Goal: Browse casually: Explore the website without a specific task or goal

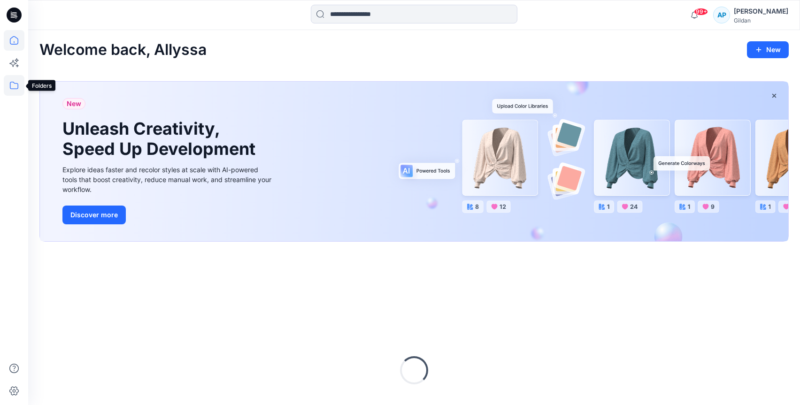
click at [15, 86] on icon at bounding box center [14, 85] width 21 height 21
click at [19, 88] on icon at bounding box center [14, 85] width 21 height 21
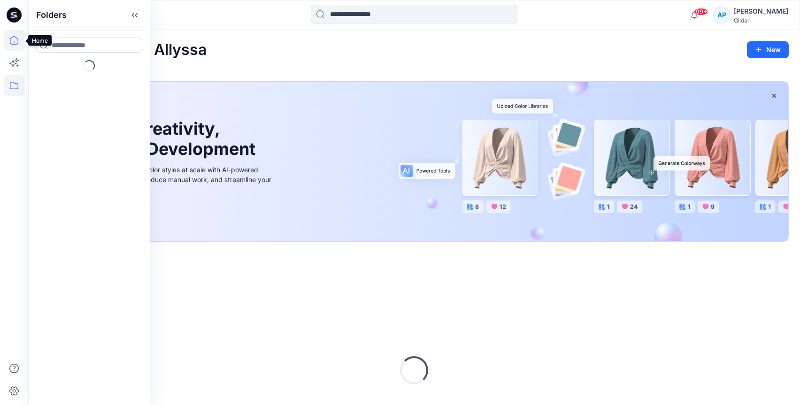
click at [14, 43] on icon at bounding box center [14, 40] width 21 height 21
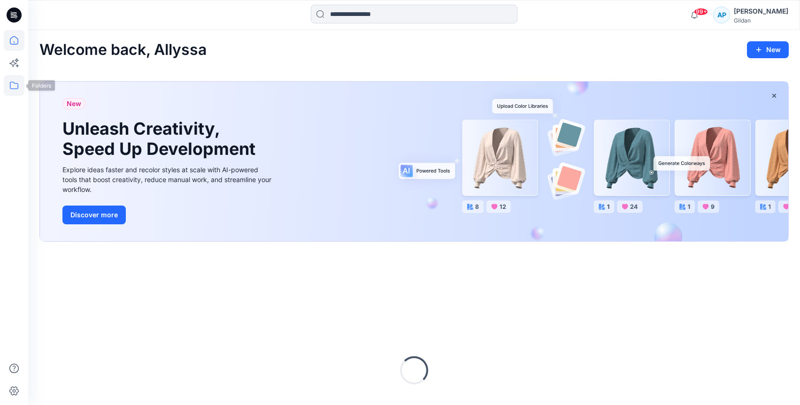
click at [12, 89] on icon at bounding box center [14, 86] width 8 height 8
click at [19, 86] on icon at bounding box center [14, 85] width 21 height 21
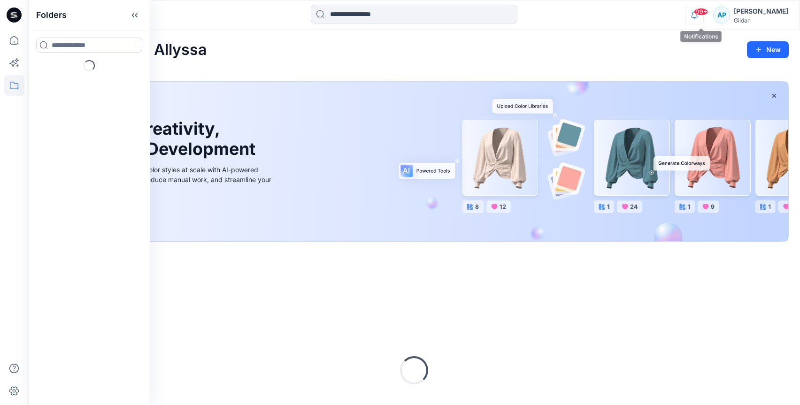
click at [700, 12] on icon "button" at bounding box center [695, 15] width 18 height 19
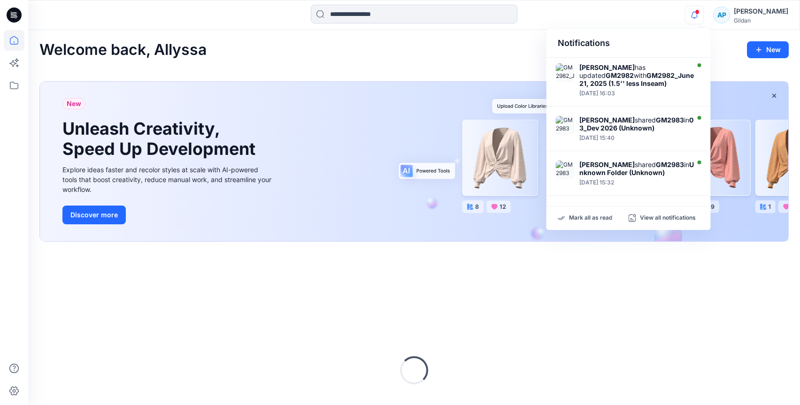
click at [700, 12] on icon "button" at bounding box center [695, 15] width 18 height 19
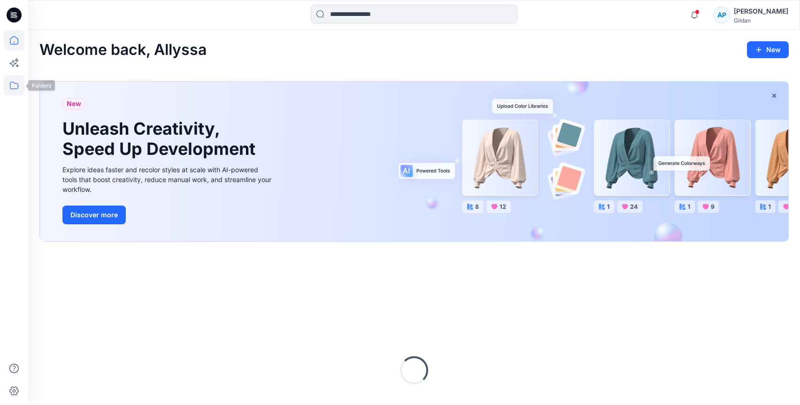
click at [13, 85] on icon at bounding box center [14, 85] width 21 height 21
click at [11, 85] on icon at bounding box center [14, 85] width 21 height 21
click at [16, 86] on icon at bounding box center [14, 85] width 21 height 21
